Goal: Information Seeking & Learning: Learn about a topic

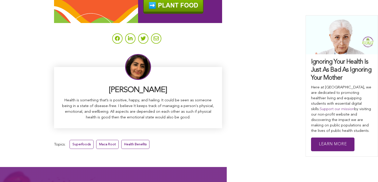
scroll to position [3167, 0]
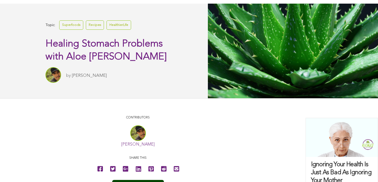
scroll to position [96, 0]
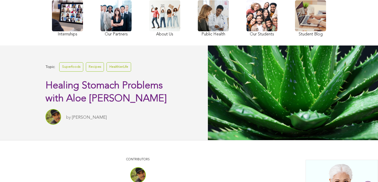
click at [86, 71] on link "Recipes" at bounding box center [95, 66] width 18 height 9
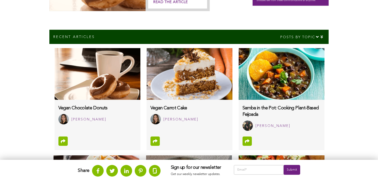
scroll to position [317, 0]
